Goal: Use online tool/utility

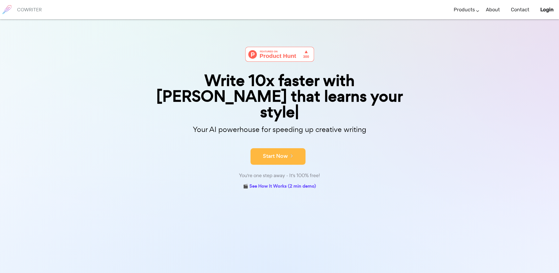
click at [276, 148] on button "Start Now" at bounding box center [278, 156] width 55 height 17
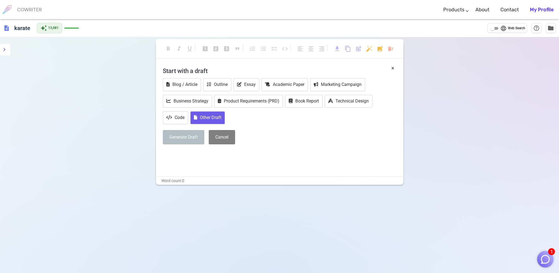
click at [209, 116] on button "Other Draft" at bounding box center [207, 117] width 35 height 13
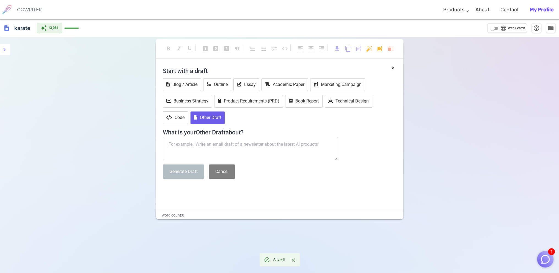
click at [194, 144] on textarea at bounding box center [251, 148] width 176 height 23
paste textarea "• The International Fire Code 2021 o 105.5.34 Open burning.  An operational pe…"
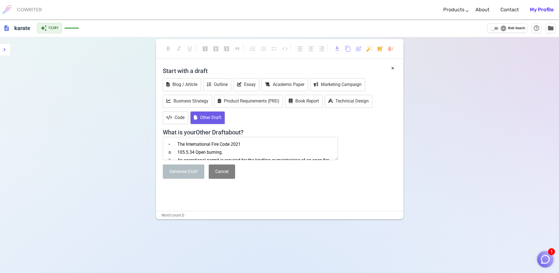
scroll to position [106, 0]
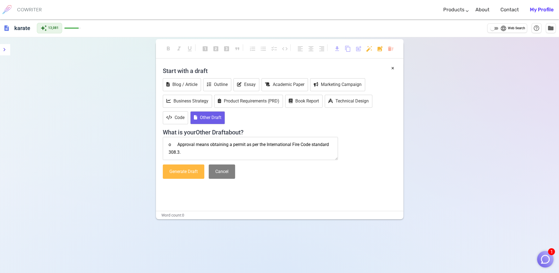
type textarea "• The International Fire Code 2021 o 105.5.34 Open burning.  An operational pe…"
click at [179, 173] on button "Generate Draft" at bounding box center [184, 171] width 42 height 15
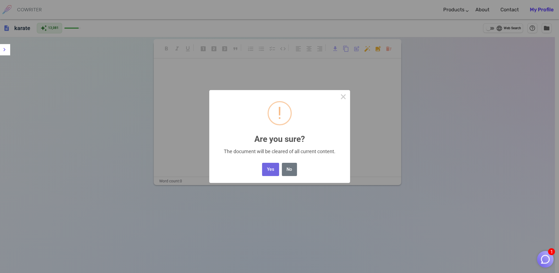
click at [390, 49] on body "1 COWRITER Products Writing Marketing Emails Images (soon) About Contact My Pro…" at bounding box center [279, 155] width 559 height 310
click at [268, 169] on button "Yes" at bounding box center [270, 169] width 17 height 13
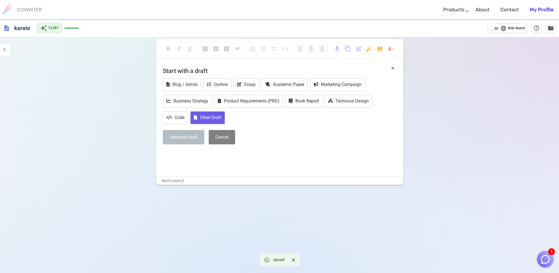
click at [205, 117] on button "Other Draft" at bounding box center [207, 117] width 35 height 13
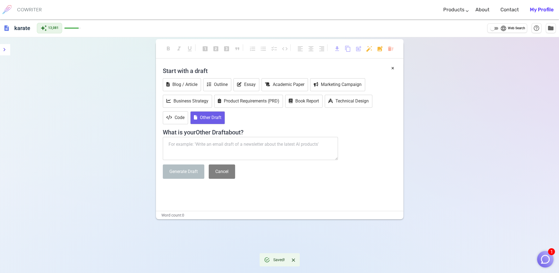
click at [208, 143] on textarea at bounding box center [251, 148] width 176 height 23
paste textarea "• The International Fire Code 2021 o 105.5.34 Open burning.  An operational pe…"
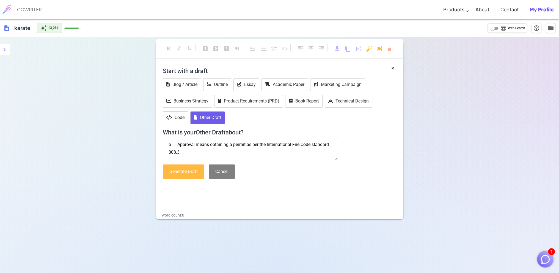
type textarea "• The International Fire Code 2021 o 105.5.34 Open burning.  An operational pe…"
click at [189, 169] on button "Generate Draft" at bounding box center [184, 171] width 42 height 15
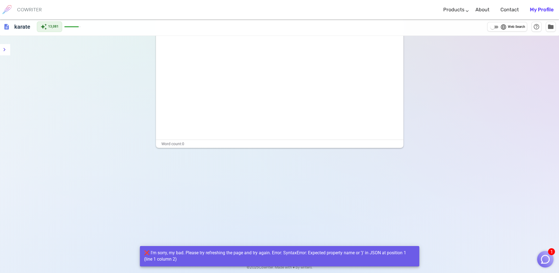
scroll to position [0, 0]
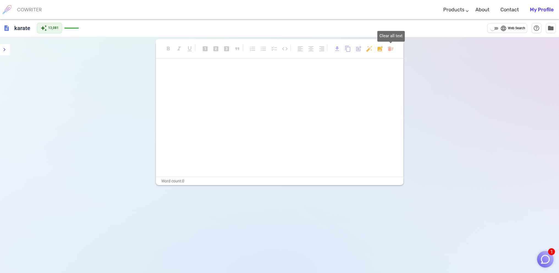
click at [391, 48] on body "1 COWRITER Products Writing Marketing Emails Images (soon) About Contact My Pro…" at bounding box center [279, 155] width 559 height 310
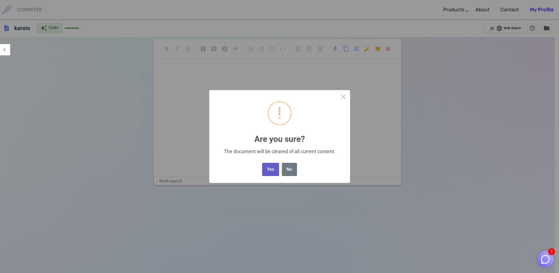
click at [268, 169] on button "Yes" at bounding box center [270, 169] width 17 height 13
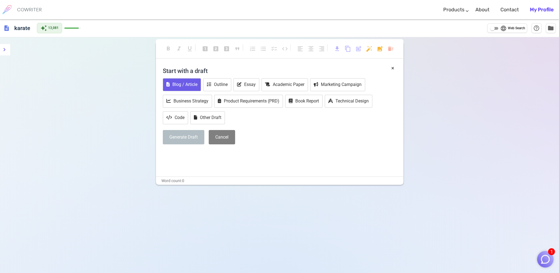
click at [181, 83] on button "Blog / Article" at bounding box center [182, 84] width 38 height 13
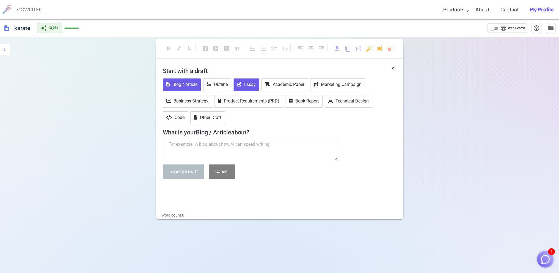
click at [251, 84] on button "Essay" at bounding box center [247, 84] width 26 height 13
click at [195, 143] on textarea at bounding box center [251, 148] width 176 height 23
paste textarea "• The International Fire Code 2021 o 105.5.34 Open burning.  An operational pe…"
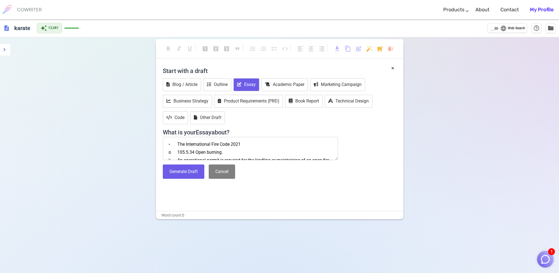
scroll to position [106, 0]
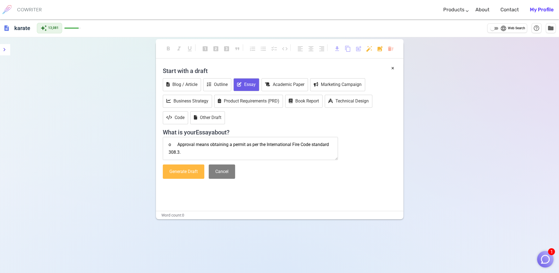
type textarea "• The International Fire Code 2021 o 105.5.34 Open burning.  An operational pe…"
click at [177, 171] on button "Generate Draft" at bounding box center [184, 171] width 42 height 15
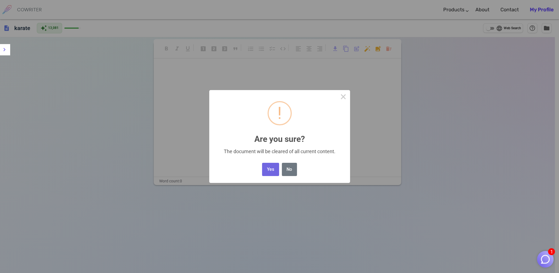
click at [391, 48] on body "1 COWRITER Products Writing Marketing Emails Images (soon) About Contact My Pro…" at bounding box center [279, 155] width 559 height 310
click at [270, 168] on button "Yes" at bounding box center [270, 169] width 17 height 13
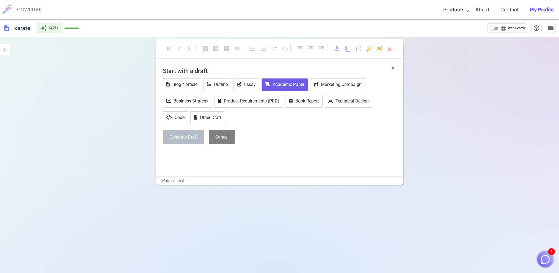
click at [287, 84] on button "Academic Paper" at bounding box center [285, 84] width 47 height 13
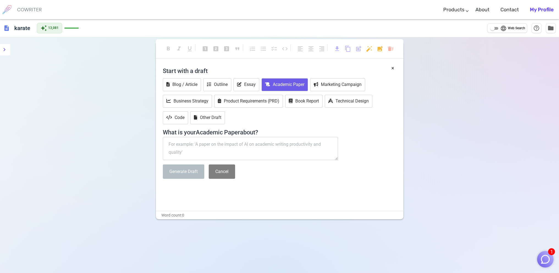
paste textarea "• The International Fire Code 2021 o 105.5.34 Open burning.  An operational pe…"
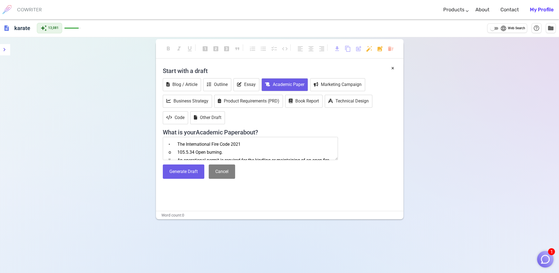
scroll to position [106, 0]
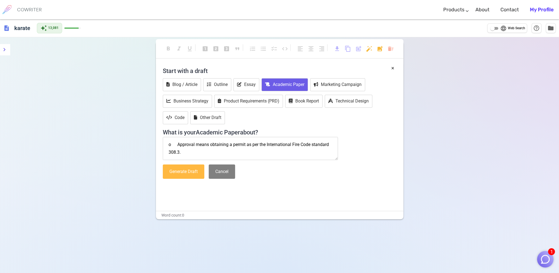
type textarea "• The International Fire Code 2021 o 105.5.34 Open burning.  An operational pe…"
click at [177, 171] on button "Generate Draft" at bounding box center [184, 171] width 42 height 15
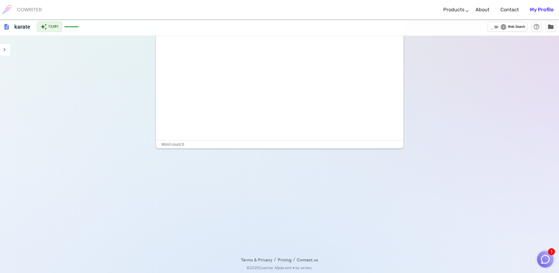
scroll to position [0, 0]
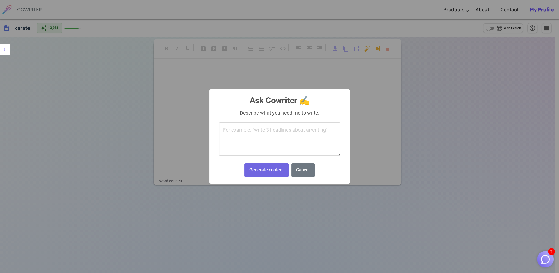
click at [369, 49] on body "1 COWRITER Products Writing Marketing Emails Images (soon) About Contact My Pro…" at bounding box center [279, 155] width 559 height 310
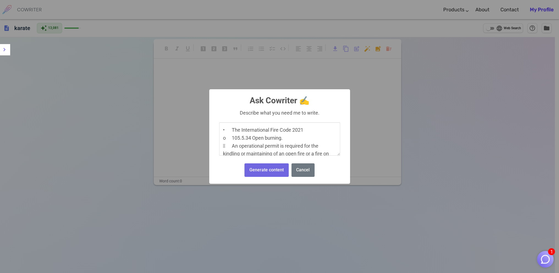
scroll to position [128, 0]
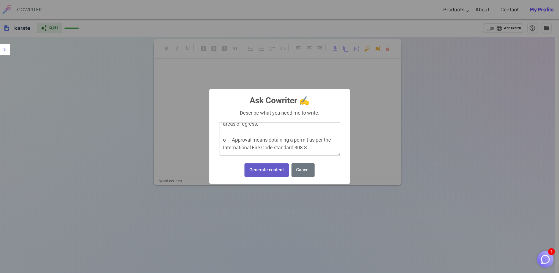
type textarea "• The International Fire Code 2021 o 105.5.34 Open burning.  An operational pe…"
click at [253, 170] on button "Generate content" at bounding box center [267, 169] width 44 height 13
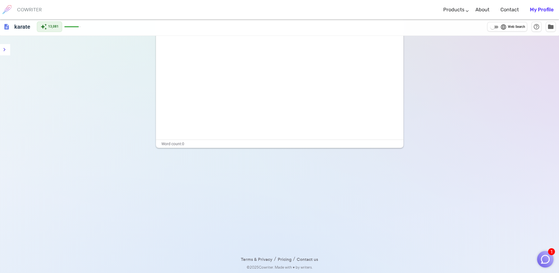
scroll to position [0, 0]
